Goal: Transaction & Acquisition: Purchase product/service

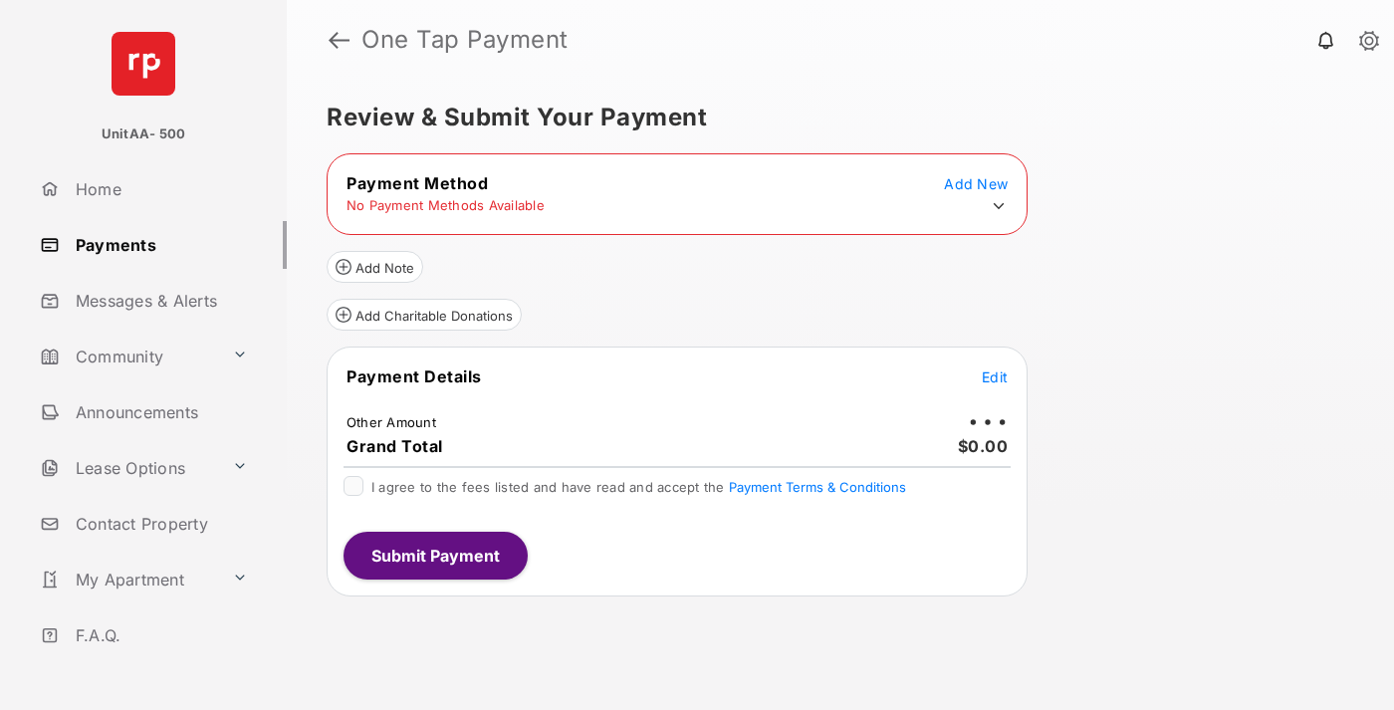
click at [999, 206] on icon at bounding box center [999, 206] width 18 height 18
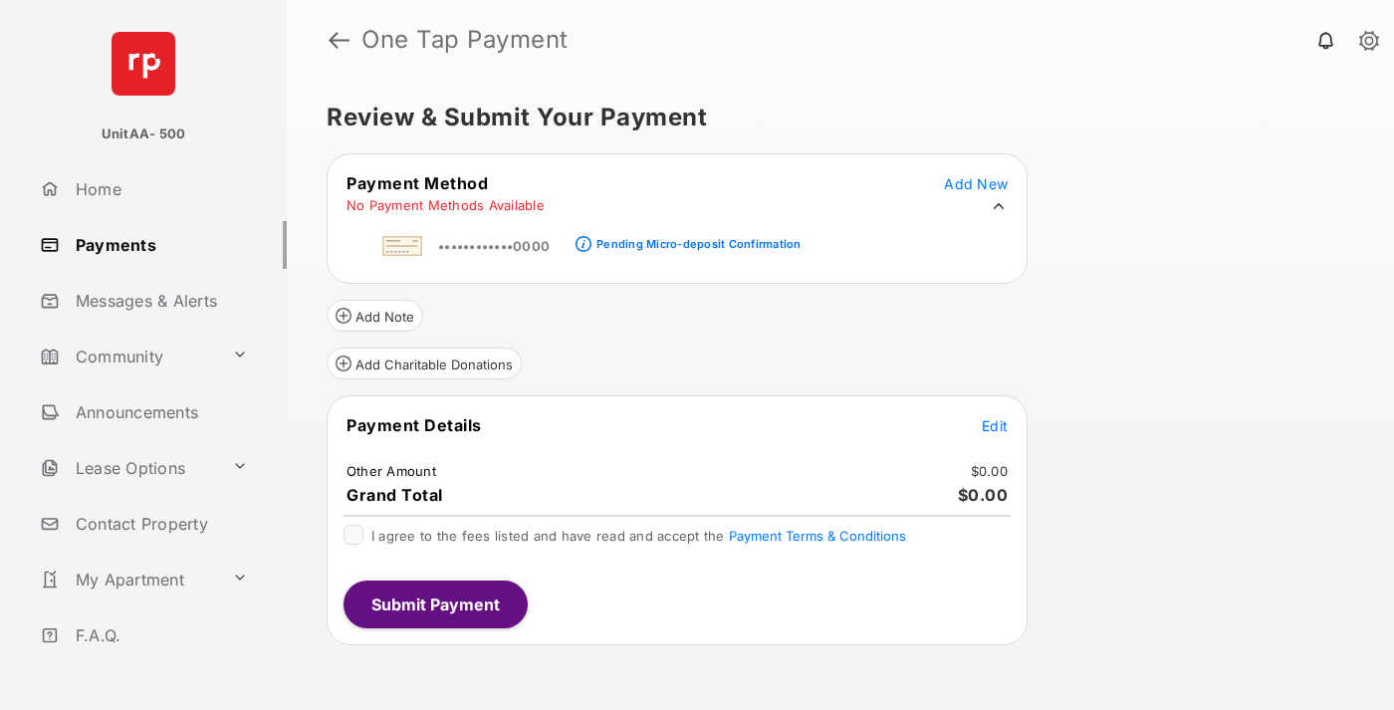
click at [695, 238] on div "Pending Micro-deposit Confirmation" at bounding box center [698, 244] width 204 height 14
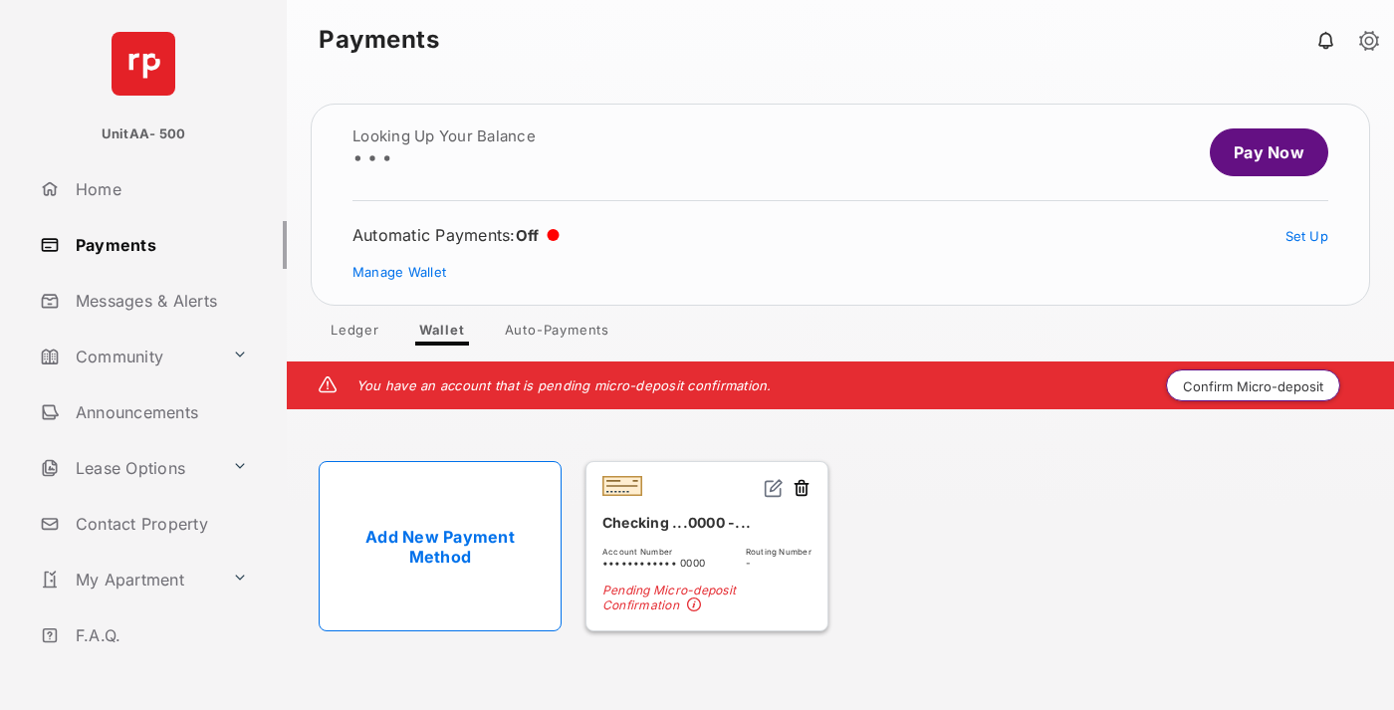
click at [1254, 385] on button "Confirm Micro-deposit" at bounding box center [1253, 385] width 174 height 32
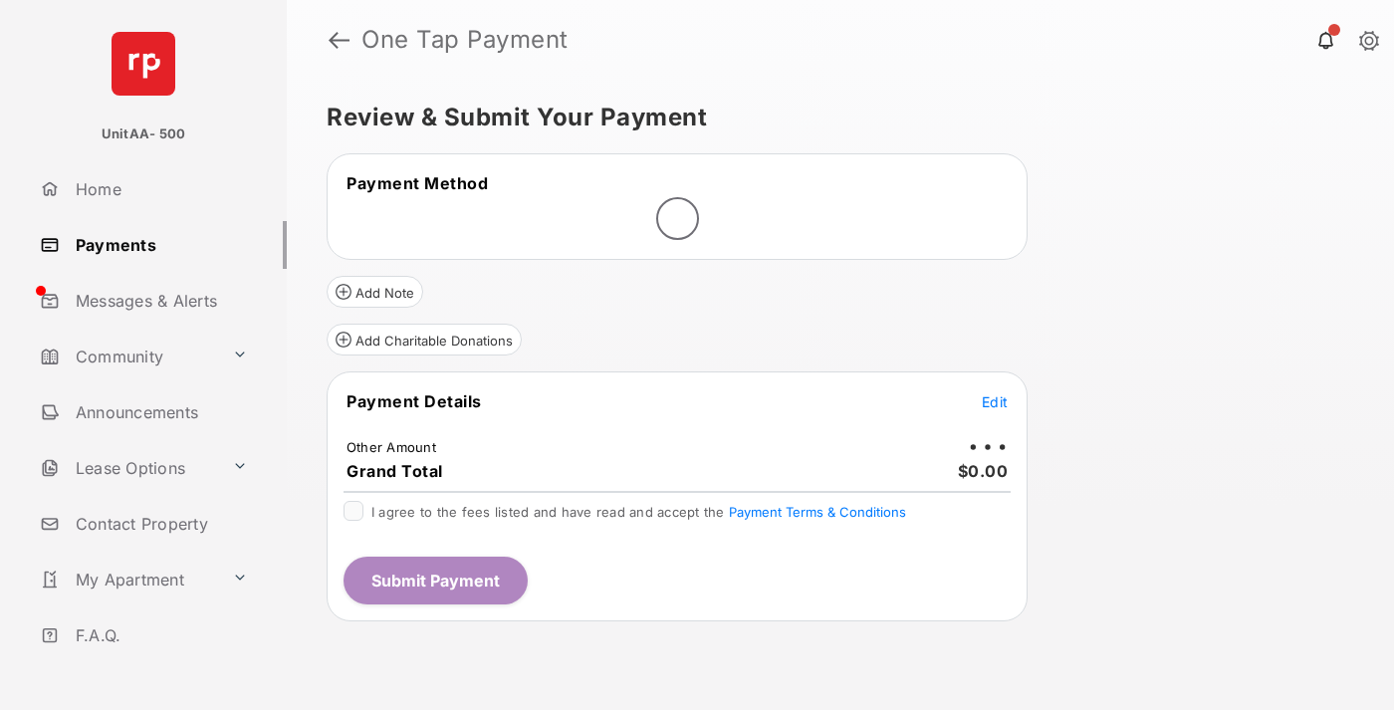
click at [995, 401] on span "Edit" at bounding box center [995, 401] width 26 height 17
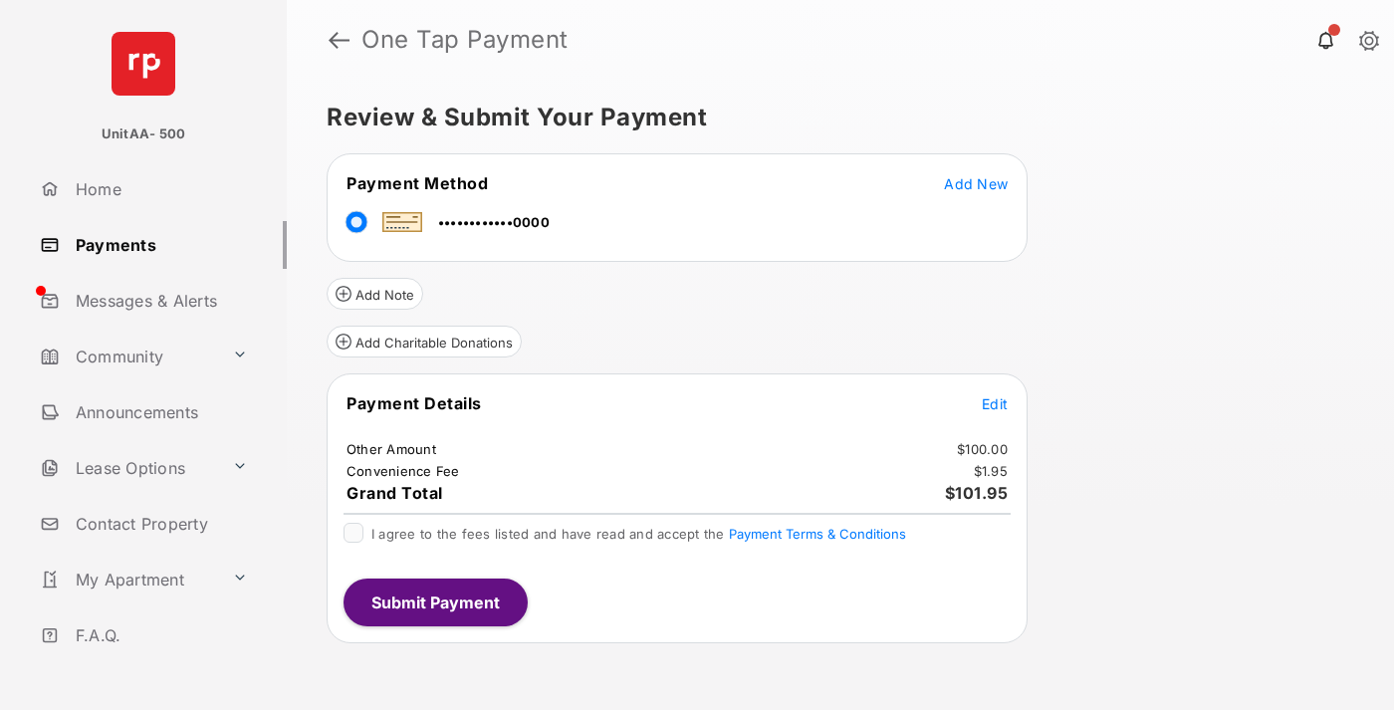
click at [995, 403] on span "Edit" at bounding box center [995, 403] width 26 height 17
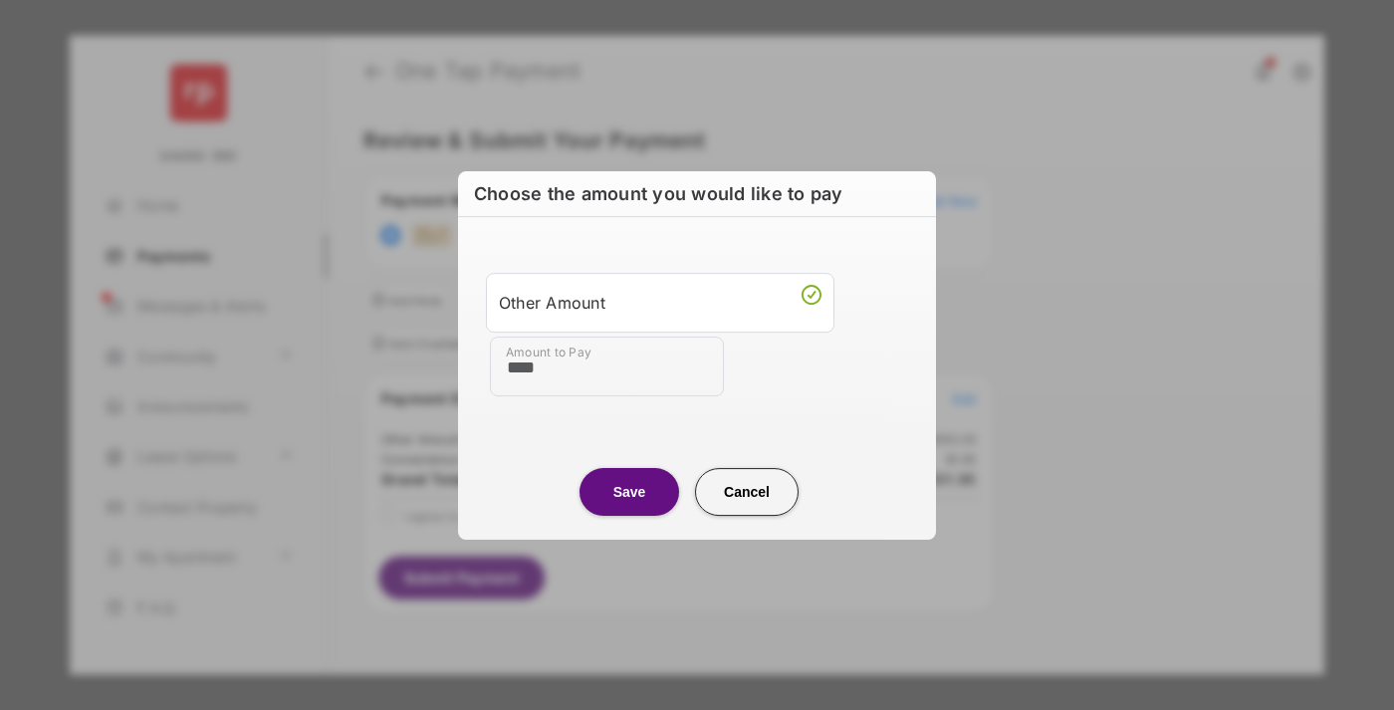
click at [629, 491] on button "Save" at bounding box center [629, 492] width 100 height 48
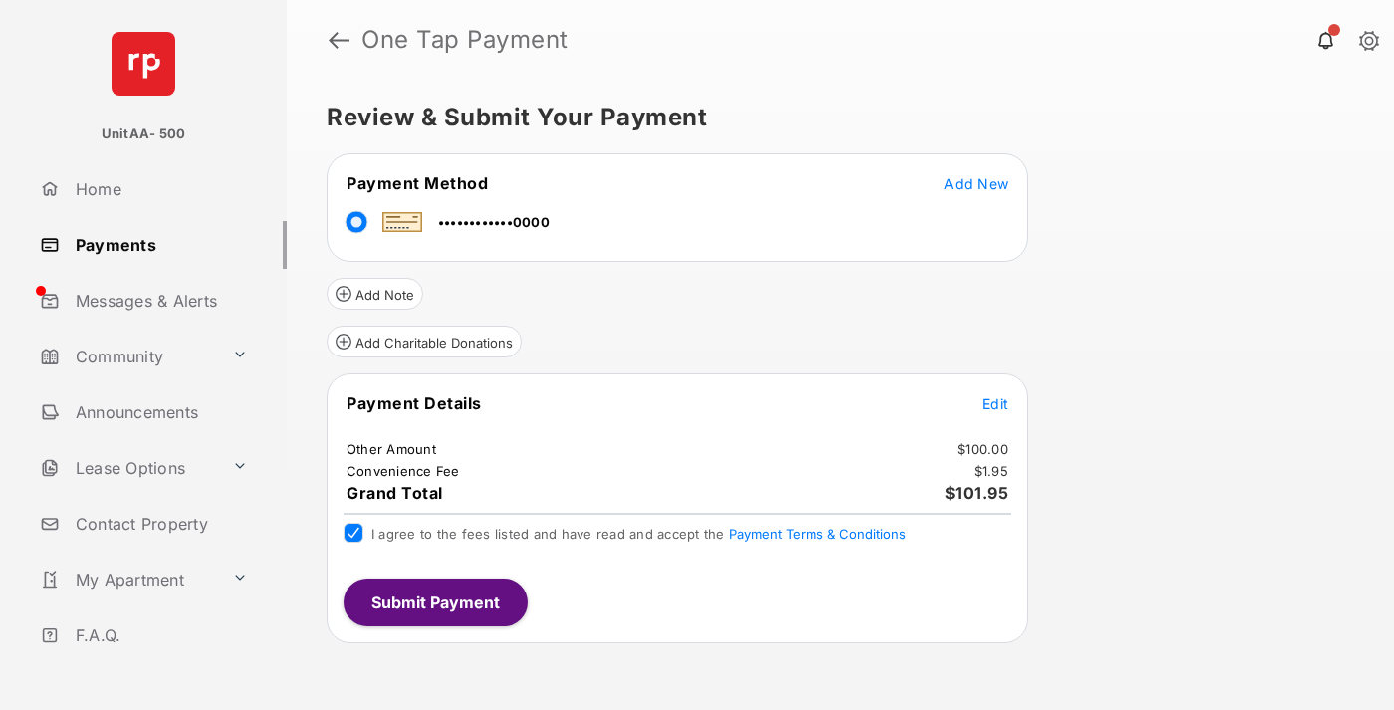
click at [434, 601] on button "Submit Payment" at bounding box center [436, 602] width 184 height 48
